Goal: Task Accomplishment & Management: Manage account settings

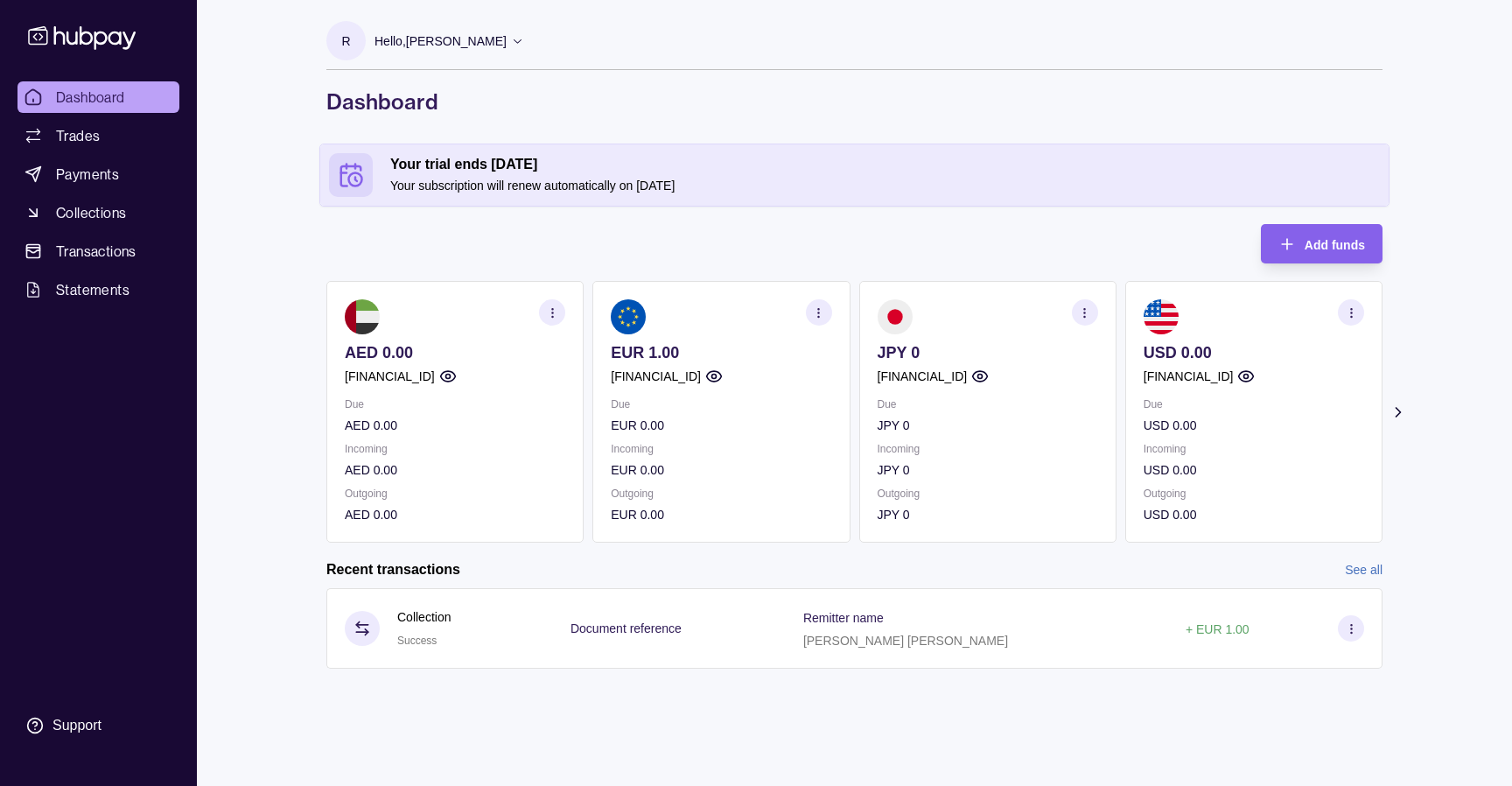
click at [1349, 313] on icon "button" at bounding box center [1351, 312] width 13 height 13
click at [1155, 218] on div "R Hello, [PERSON_NAME] This is us Consulting FZE Account Terms and conditions P…" at bounding box center [854, 352] width 1126 height 704
click at [83, 32] on icon at bounding box center [81, 38] width 107 height 23
click at [445, 56] on div "Hello, [PERSON_NAME]" at bounding box center [449, 40] width 149 height 37
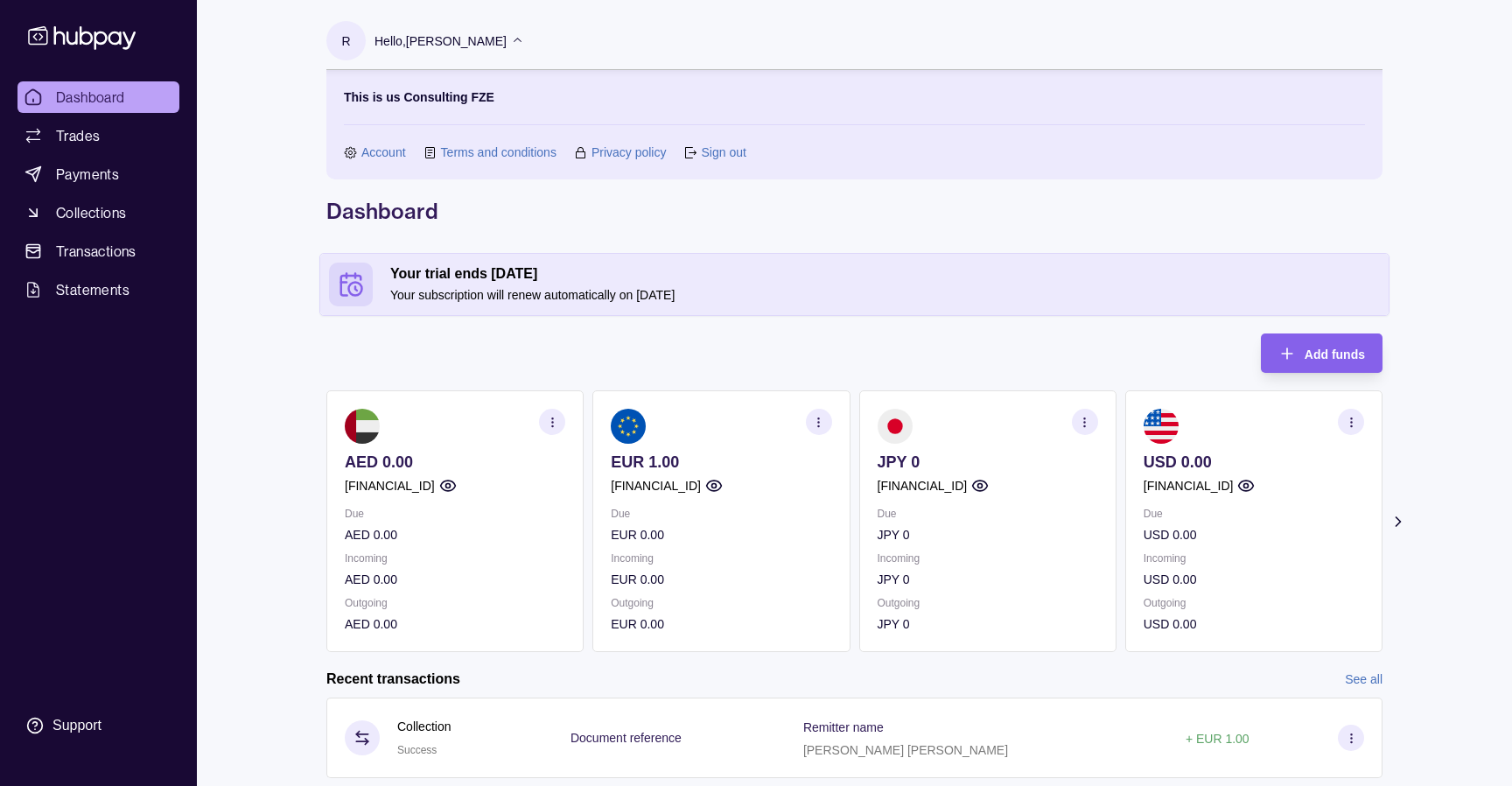
click at [393, 155] on link "Account" at bounding box center [384, 152] width 45 height 20
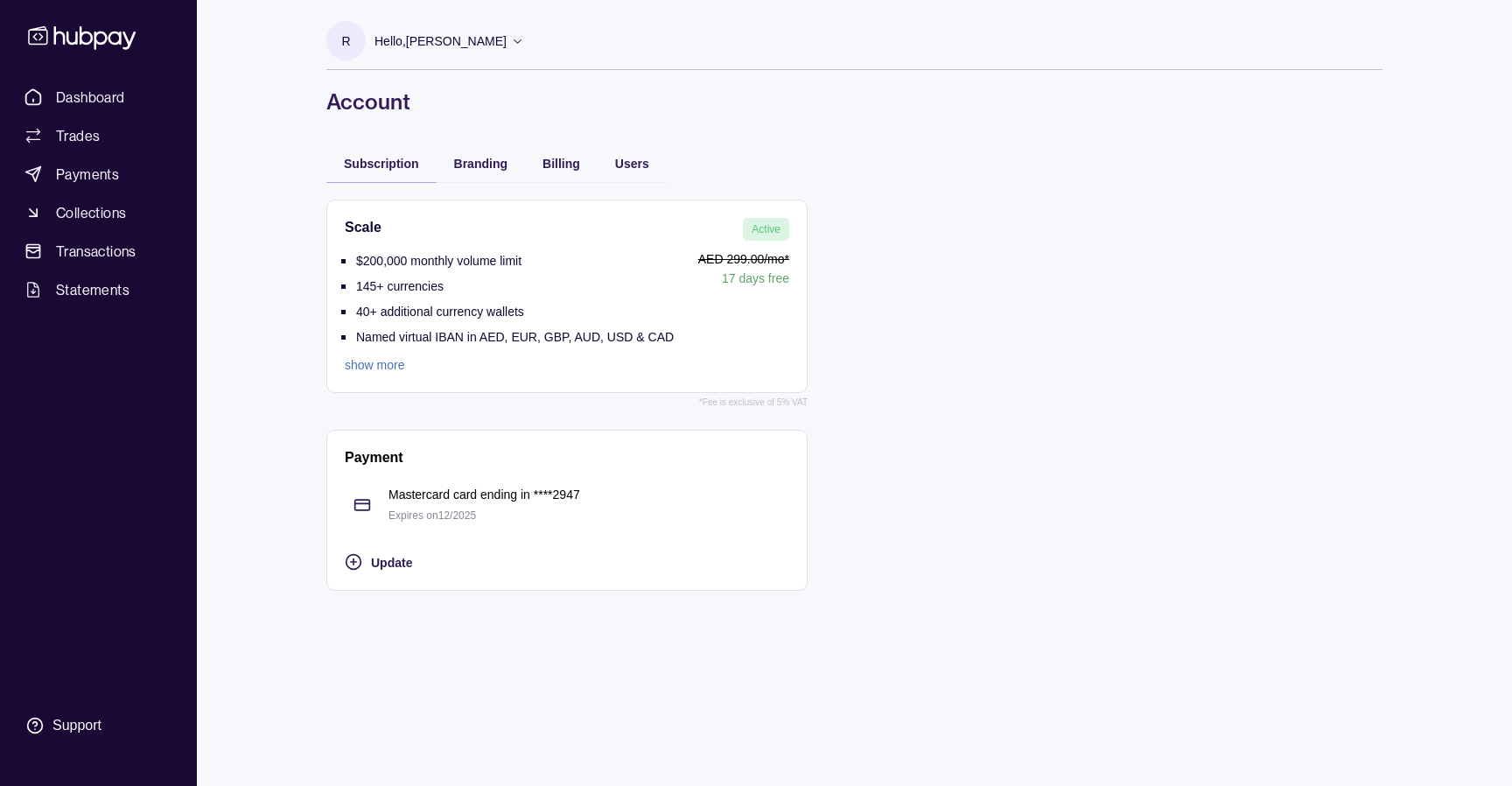
click at [633, 144] on div "Users" at bounding box center [632, 162] width 69 height 38
click at [633, 167] on span "Users" at bounding box center [632, 164] width 34 height 14
